Goal: Transaction & Acquisition: Purchase product/service

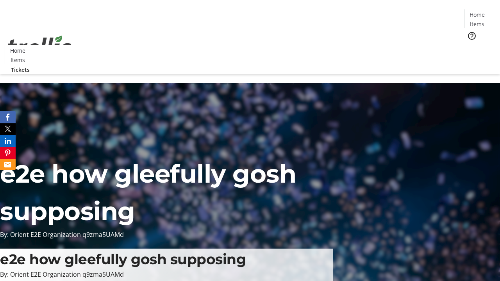
click at [471, 45] on span "Tickets" at bounding box center [480, 49] width 19 height 8
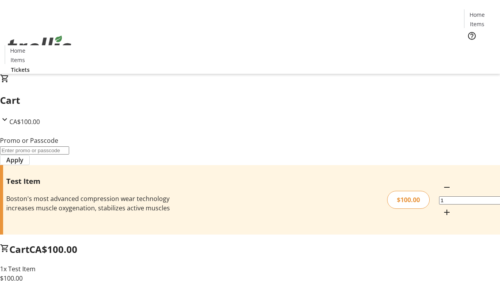
type input "FLAT"
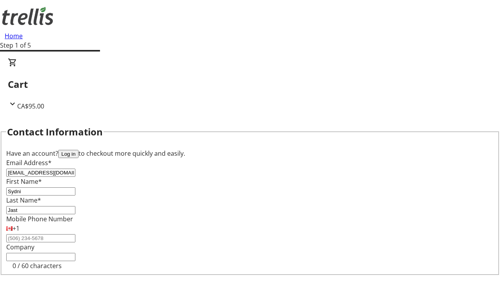
type input "Jast"
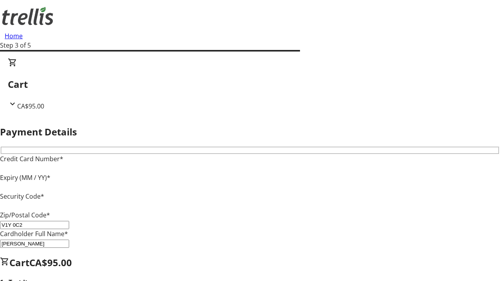
type input "V1Y 0C2"
